Goal: Task Accomplishment & Management: Use online tool/utility

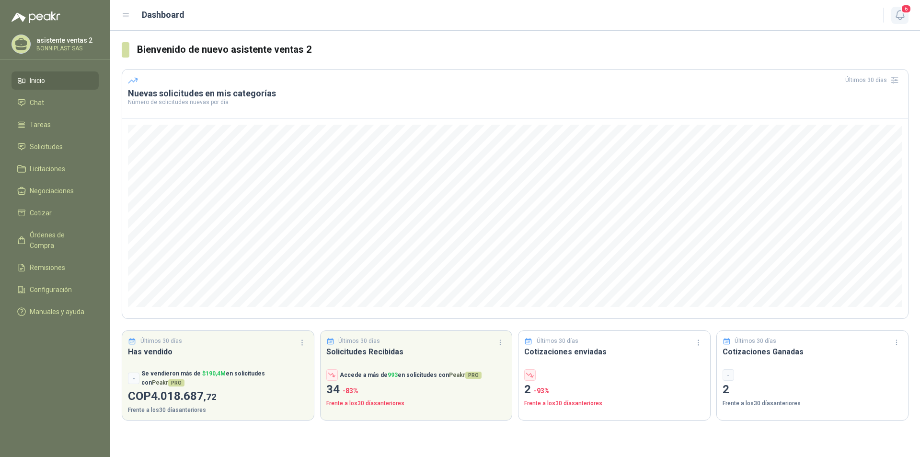
click at [897, 14] on icon "button" at bounding box center [900, 15] width 8 height 9
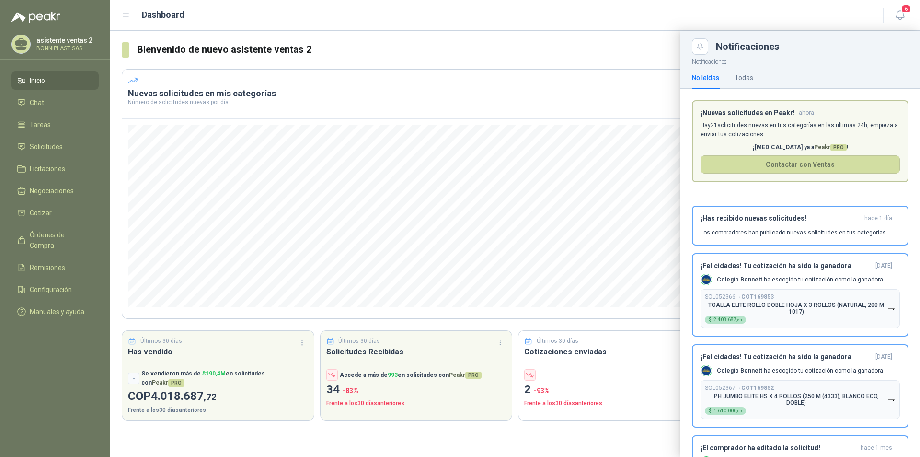
click at [814, 118] on article "¡Nuevas solicitudes en Peakr! ahora [PERSON_NAME] 21 solicitudes nuevas en tus …" at bounding box center [800, 141] width 217 height 82
click at [43, 127] on span "Tareas" at bounding box center [40, 124] width 21 height 11
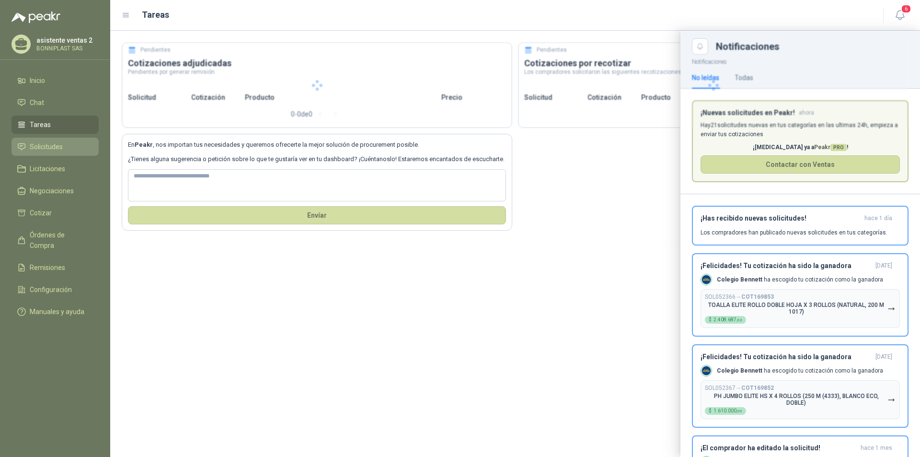
click at [69, 147] on li "Solicitudes" at bounding box center [55, 146] width 76 height 11
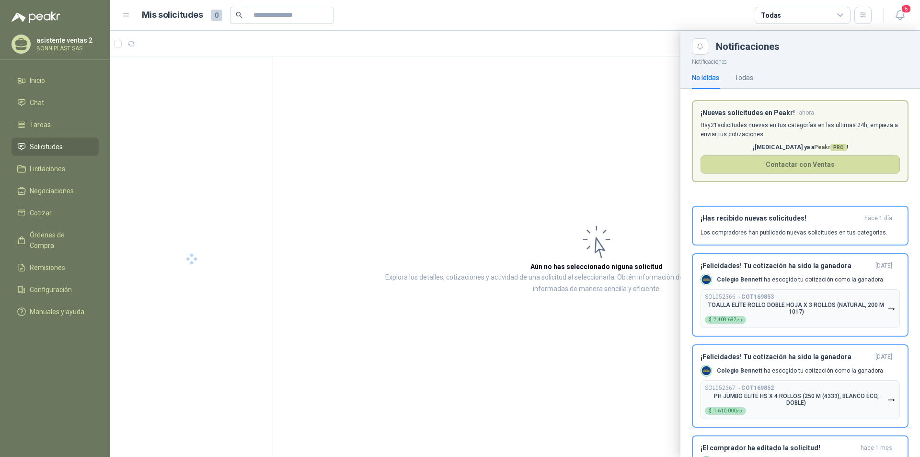
click at [483, 127] on div at bounding box center [515, 244] width 810 height 426
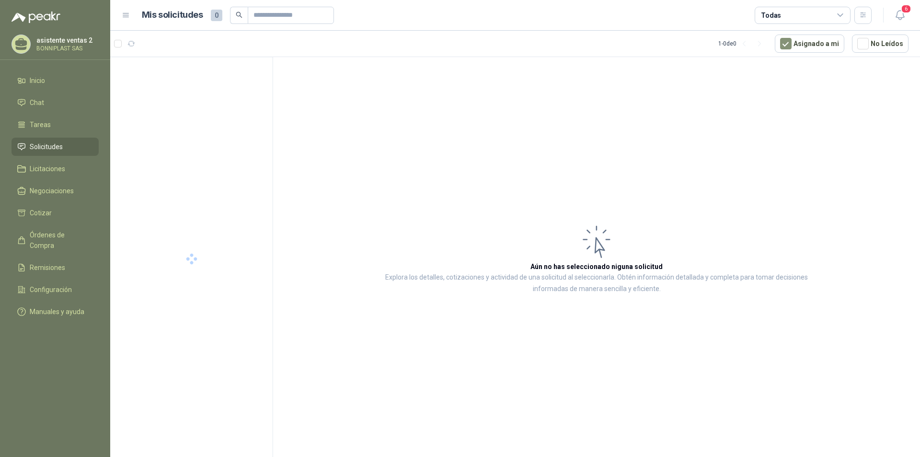
click at [502, 48] on article "1 - 0 de 0 Asignado a mi No Leídos" at bounding box center [515, 44] width 810 height 26
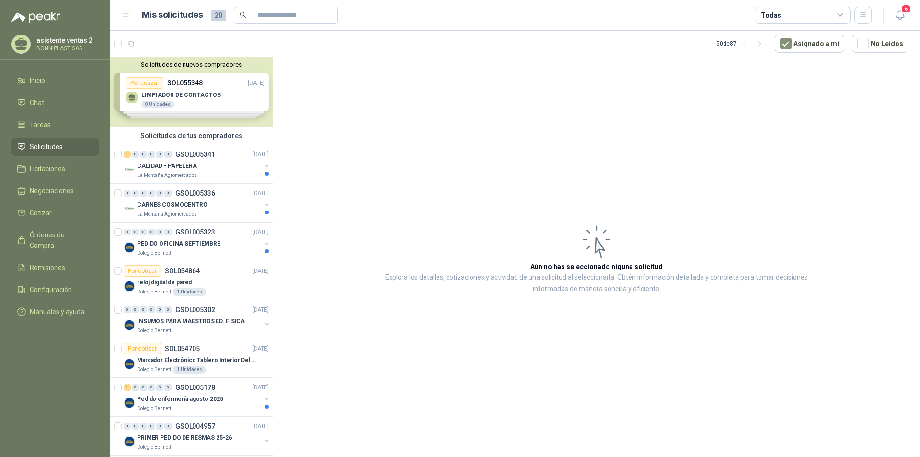
click at [232, 89] on div "Solicitudes de nuevos compradores Por cotizar SOL055348 [DATE] LIMPIADOR DE CON…" at bounding box center [191, 92] width 163 height 70
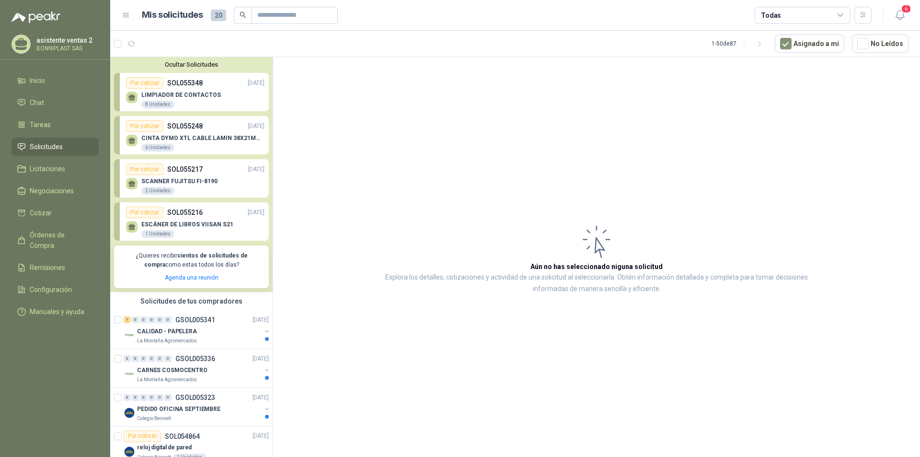
click at [199, 234] on div "ESCÁNER DE LIBROS VIISAN S21 1 Unidades" at bounding box center [187, 229] width 92 height 17
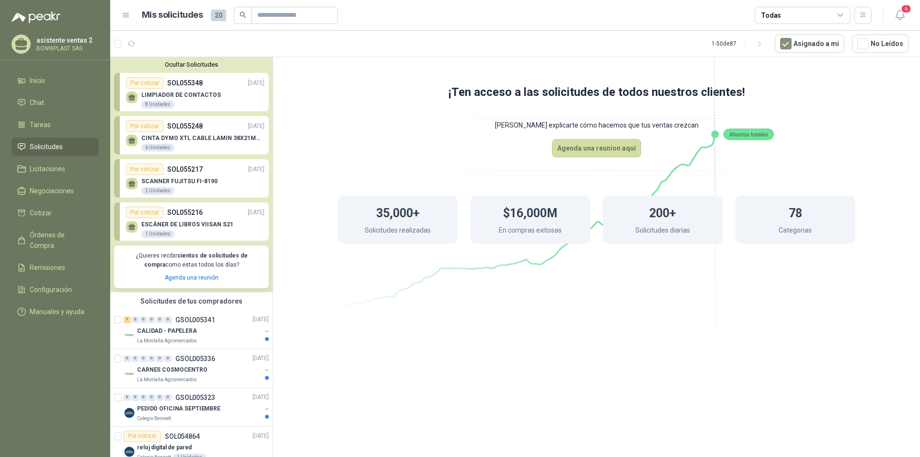
click at [170, 227] on p "ESCÁNER DE LIBROS VIISAN S21" at bounding box center [187, 224] width 92 height 7
click at [216, 224] on p "ESCÁNER DE LIBROS VIISAN S21" at bounding box center [187, 224] width 92 height 7
click at [189, 219] on div "ESCÁNER DE LIBROS VIISAN S21 1 Unidades" at bounding box center [195, 228] width 139 height 20
click at [156, 233] on div "1 Unidades" at bounding box center [157, 234] width 33 height 8
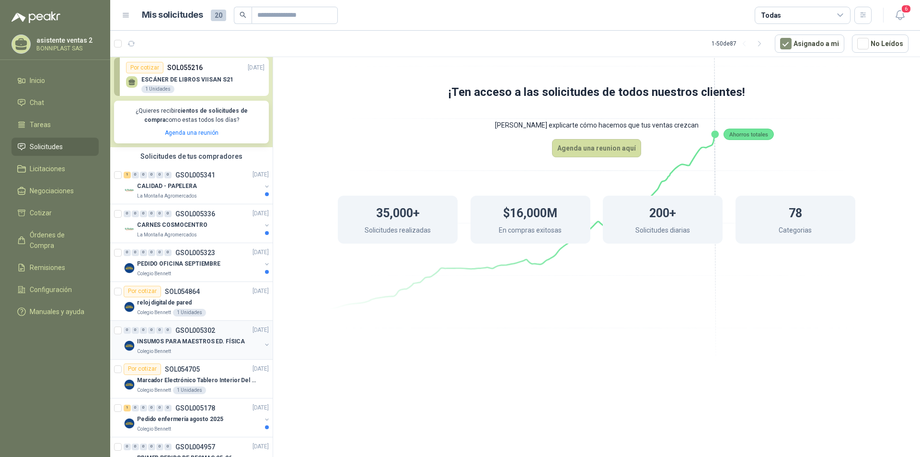
scroll to position [144, 0]
click at [206, 250] on p "GSOL005323" at bounding box center [195, 253] width 40 height 7
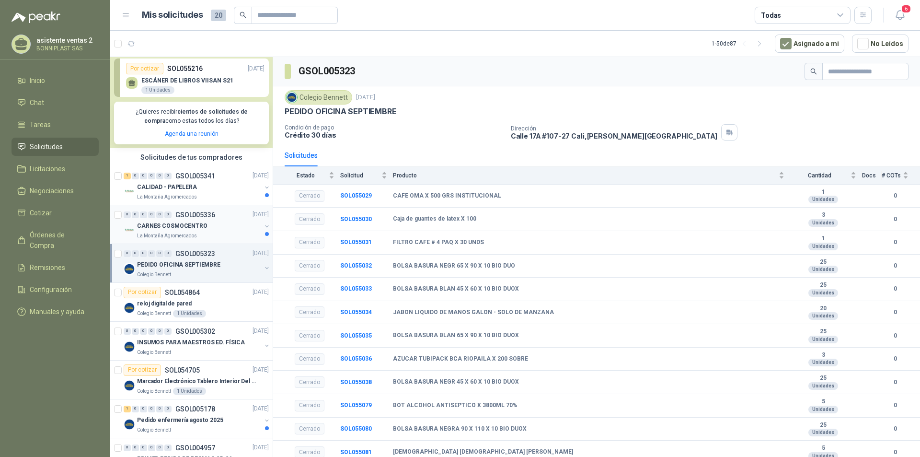
click at [195, 228] on p "CARNES COSMOCENTRO" at bounding box center [172, 225] width 70 height 9
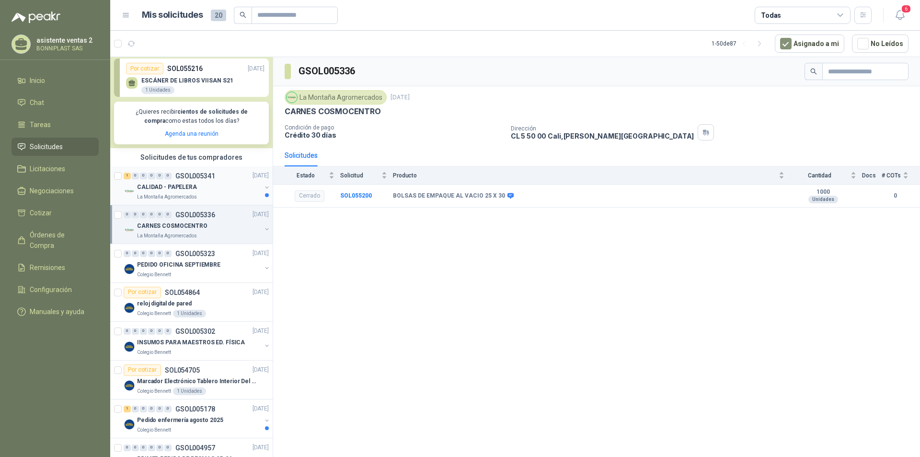
click at [173, 191] on p "CALIDAD - PAPELERA" at bounding box center [167, 187] width 60 height 9
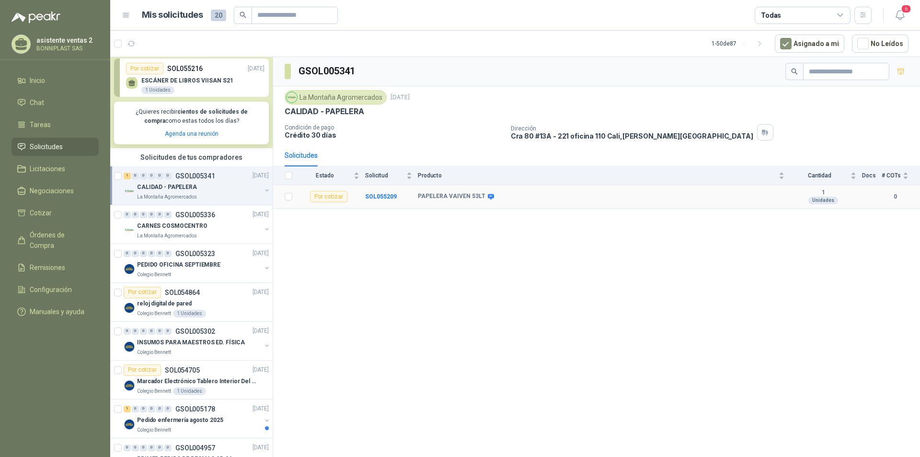
click at [334, 196] on div "Por cotizar" at bounding box center [328, 197] width 37 height 12
click at [365, 198] on td "Por cotizar" at bounding box center [331, 196] width 67 height 23
click at [377, 198] on b "SOL055209" at bounding box center [381, 196] width 32 height 7
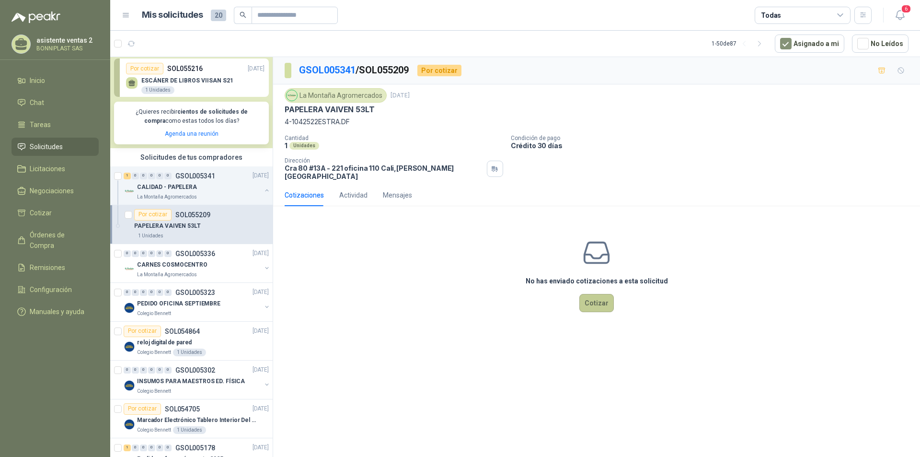
click at [605, 294] on button "Cotizar" at bounding box center [597, 303] width 35 height 18
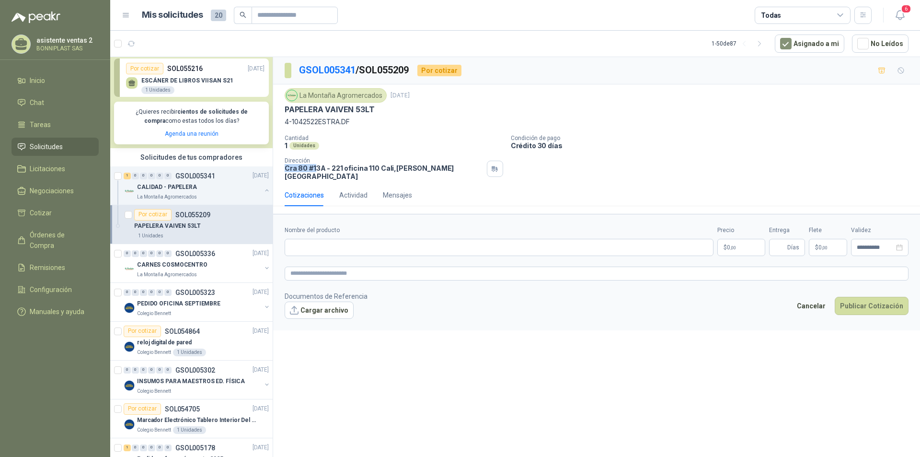
drag, startPoint x: 286, startPoint y: 168, endPoint x: 315, endPoint y: 170, distance: 29.3
click at [315, 170] on p "[STREET_ADDRESS][PERSON_NAME]" at bounding box center [384, 172] width 198 height 16
drag, startPoint x: 443, startPoint y: 169, endPoint x: 393, endPoint y: 170, distance: 49.9
click at [404, 170] on p "[STREET_ADDRESS][PERSON_NAME]" at bounding box center [384, 172] width 198 height 16
drag, startPoint x: 393, startPoint y: 170, endPoint x: 286, endPoint y: 173, distance: 107.4
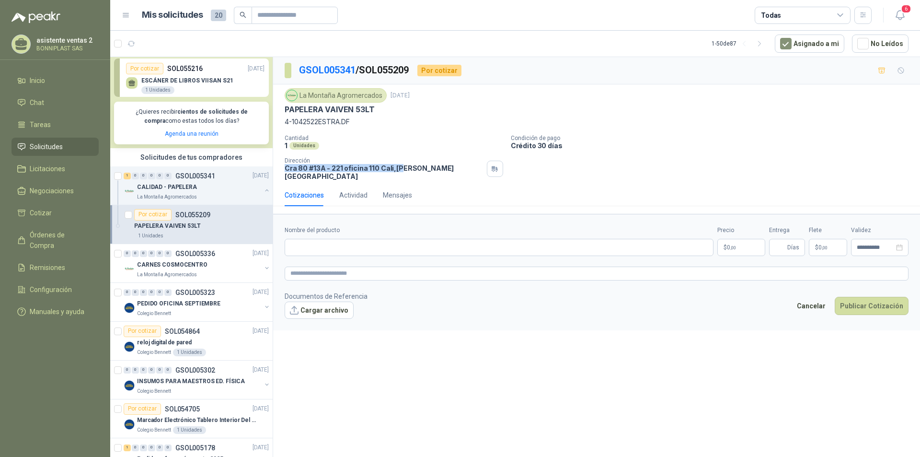
click at [286, 173] on p "[STREET_ADDRESS][PERSON_NAME]" at bounding box center [384, 172] width 198 height 16
click at [507, 184] on div "Cotizaciones Actividad Mensajes" at bounding box center [597, 195] width 624 height 22
click at [345, 248] on input "Nombre del producto" at bounding box center [499, 247] width 429 height 17
click at [337, 244] on input "Nombre del producto" at bounding box center [499, 247] width 429 height 17
type input "**********"
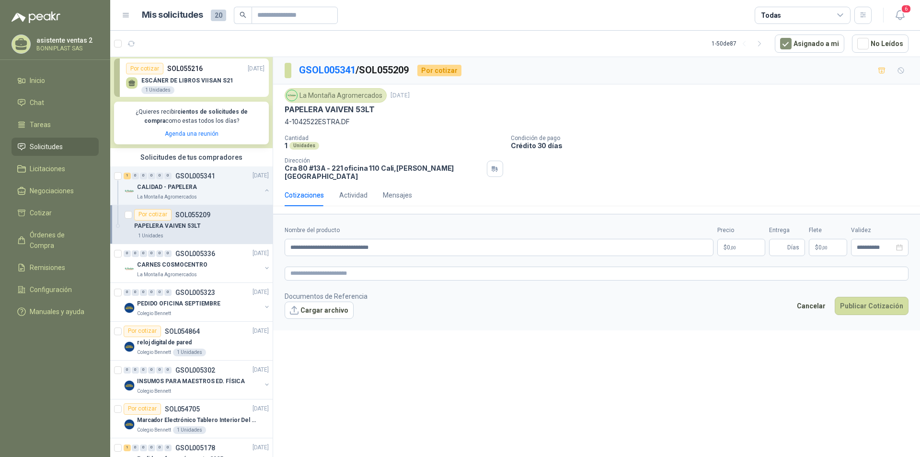
click at [737, 242] on p "$ 0 ,00" at bounding box center [742, 247] width 48 height 17
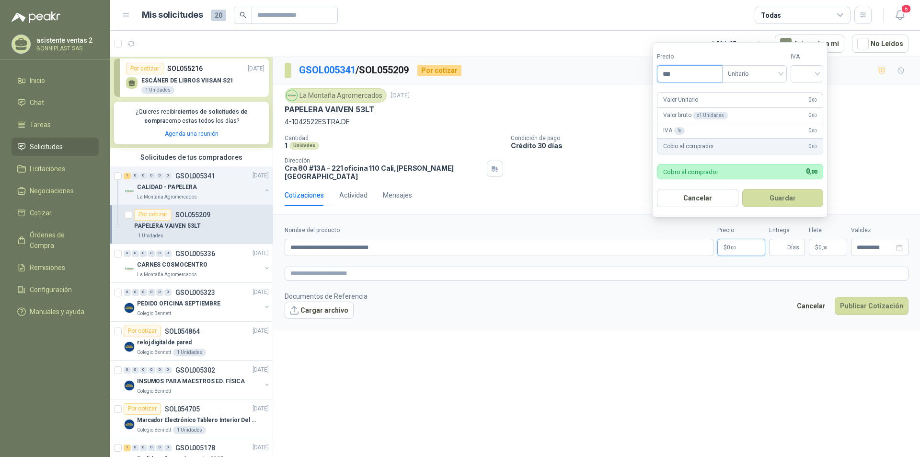
paste input "********"
click at [768, 71] on span "Unitario" at bounding box center [754, 74] width 53 height 14
type input "**********"
click at [765, 88] on div "Unitario" at bounding box center [756, 93] width 61 height 15
click at [821, 73] on div at bounding box center [807, 73] width 33 height 17
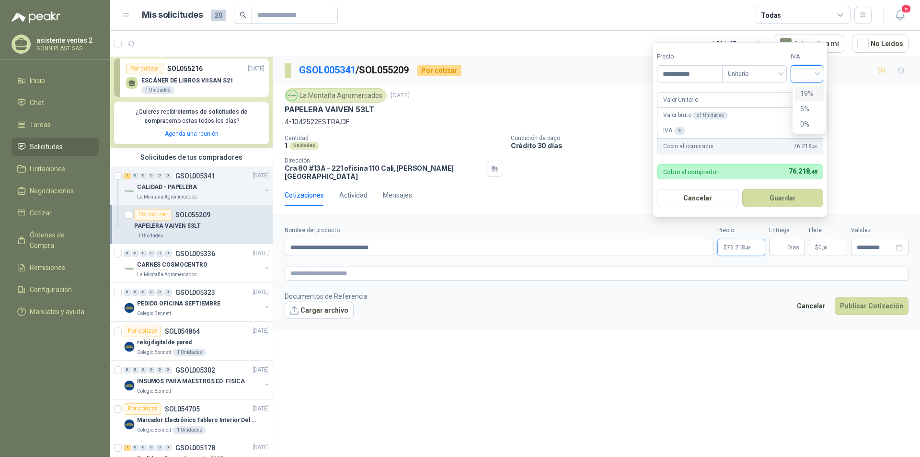
click at [812, 94] on div "19%" at bounding box center [810, 93] width 18 height 11
click at [757, 206] on button "Guardar" at bounding box center [785, 198] width 82 height 18
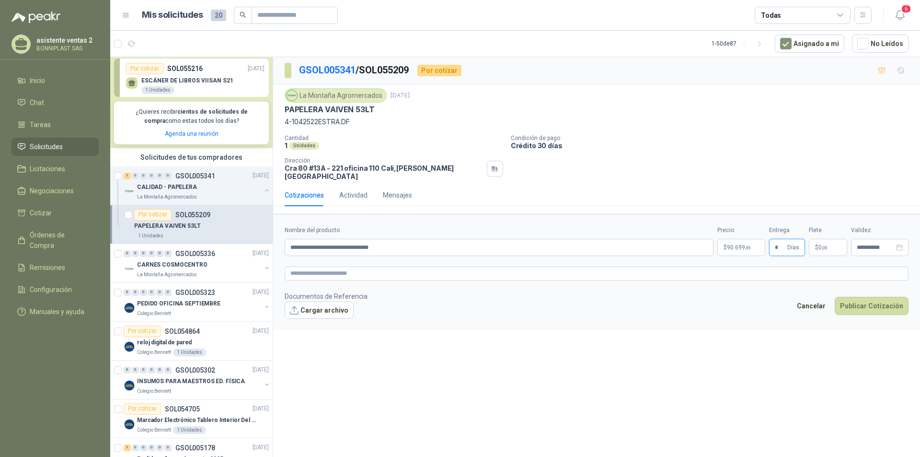
type input "*"
click at [835, 297] on button "Publicar Cotización" at bounding box center [872, 306] width 74 height 18
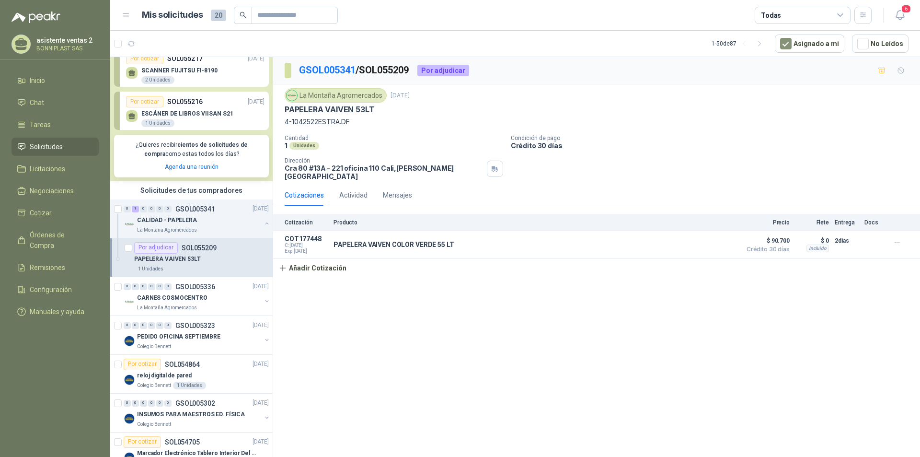
scroll to position [96, 0]
